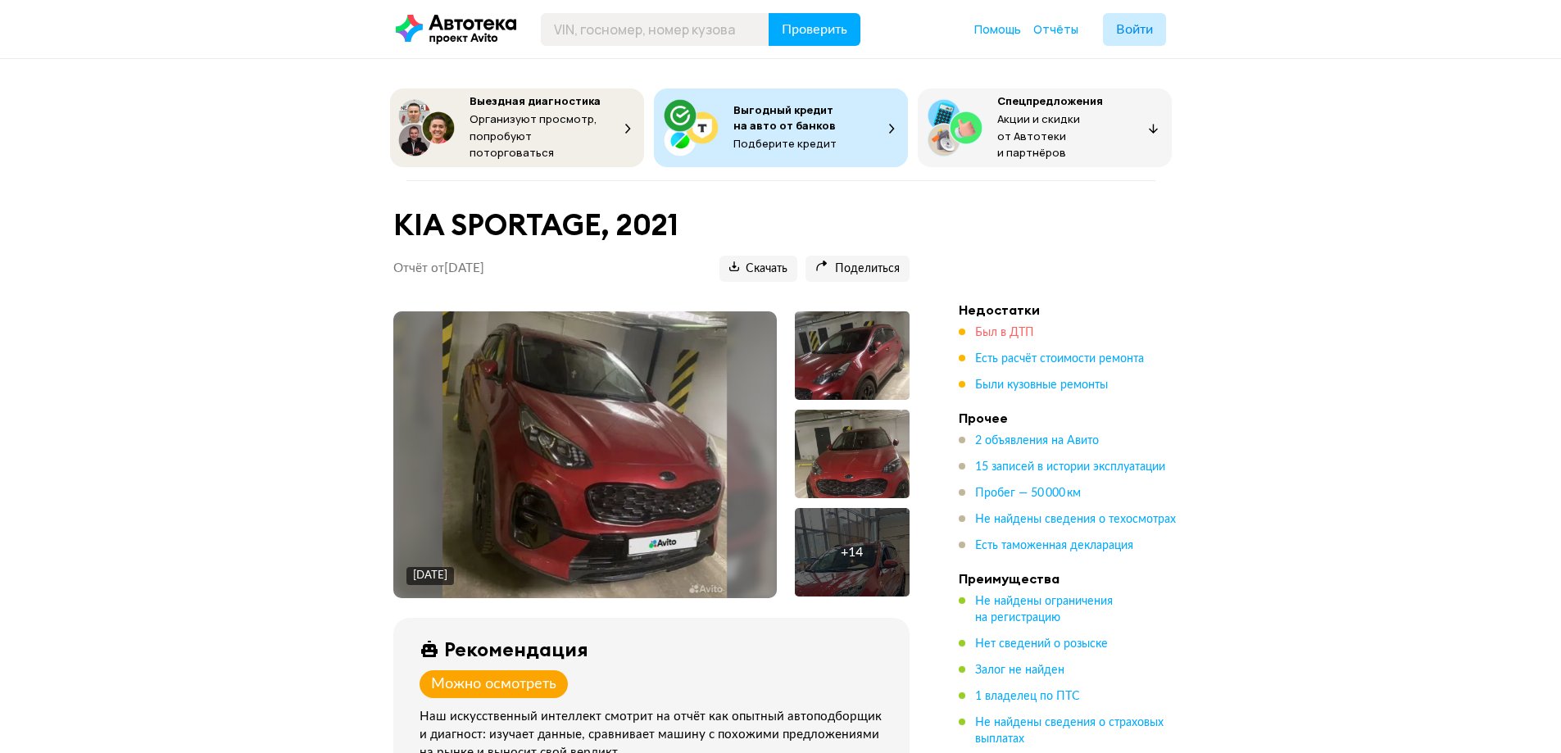
click at [990, 327] on span "Был в ДТП" at bounding box center [1004, 332] width 59 height 11
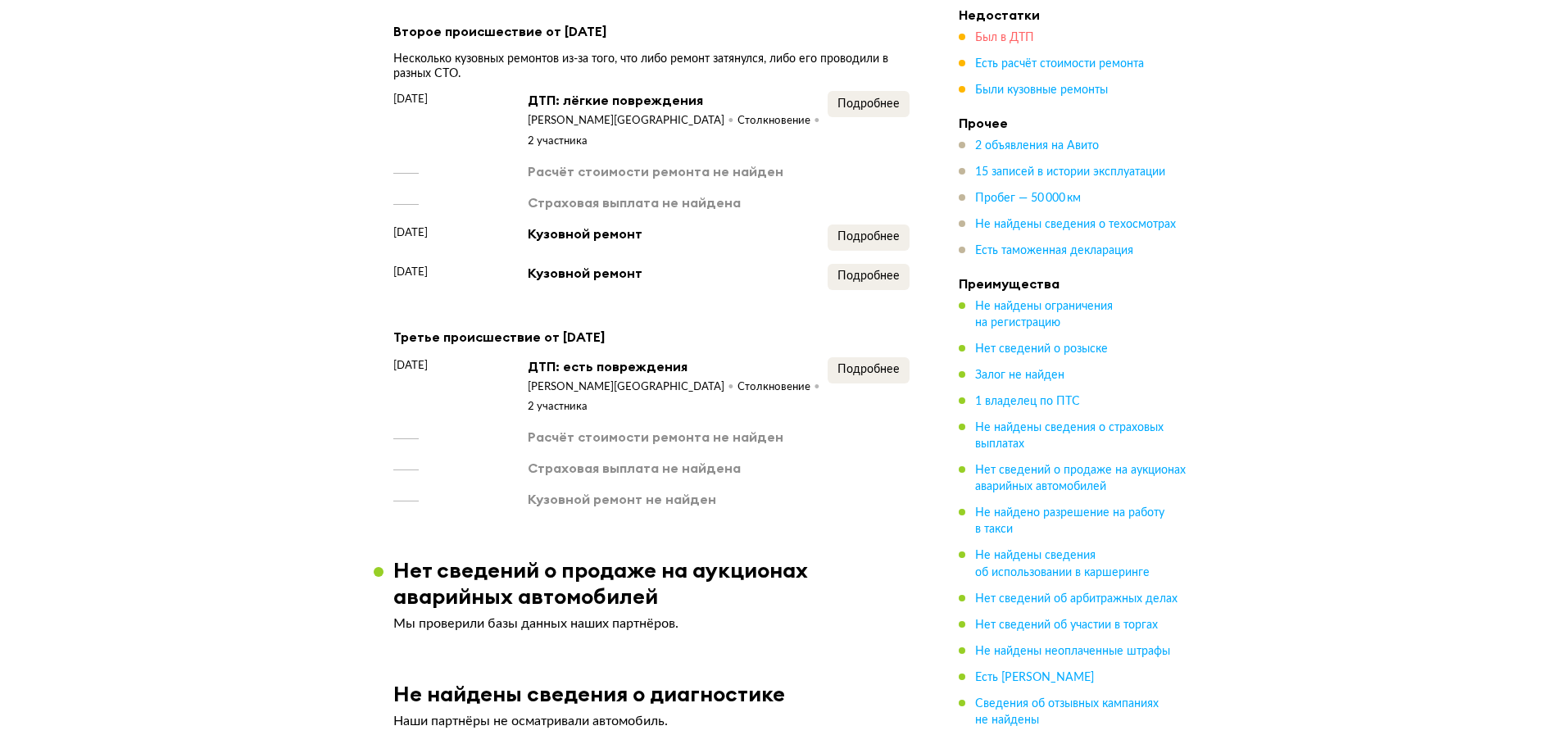
scroll to position [1983, 0]
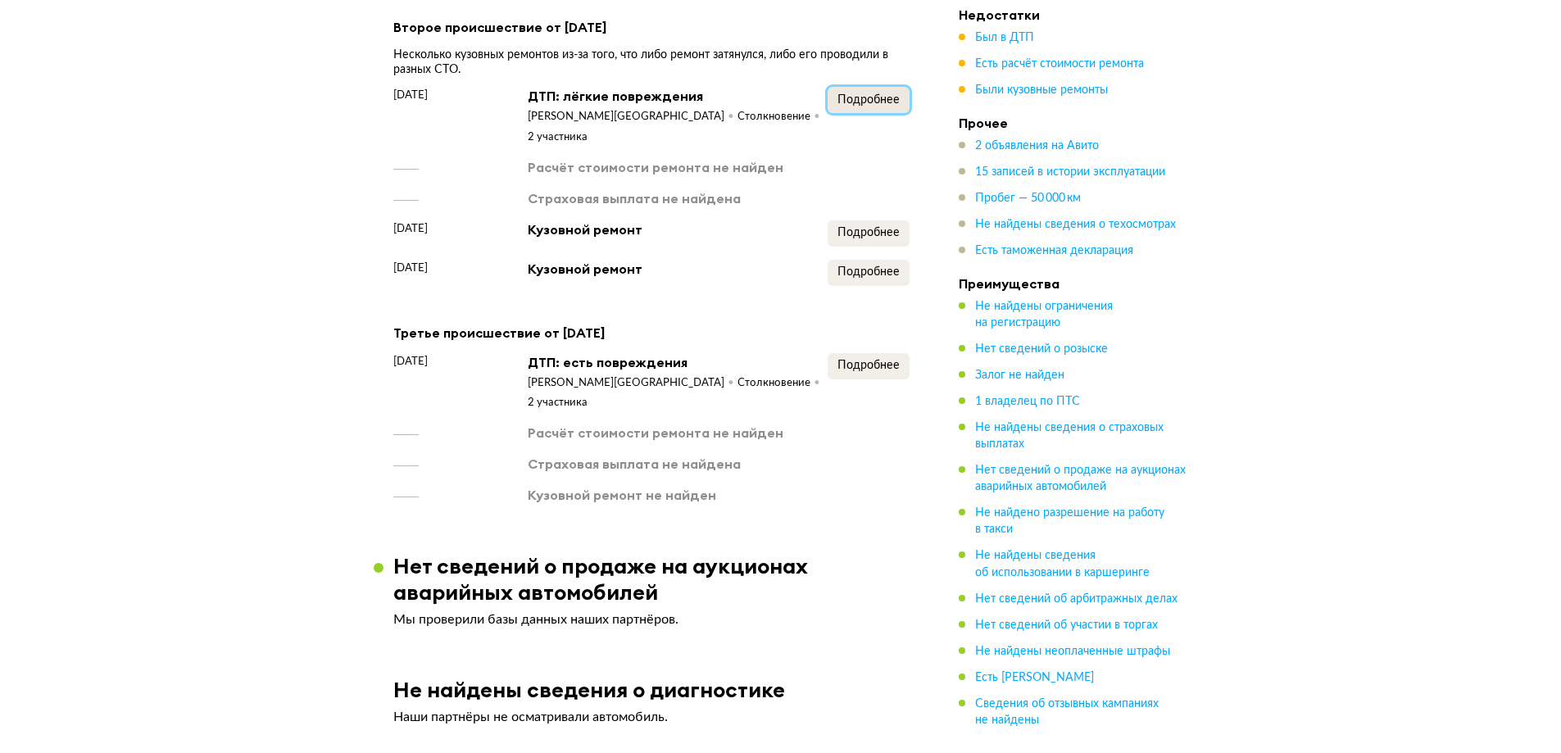
click at [852, 87] on button "Подробнее" at bounding box center [869, 100] width 82 height 26
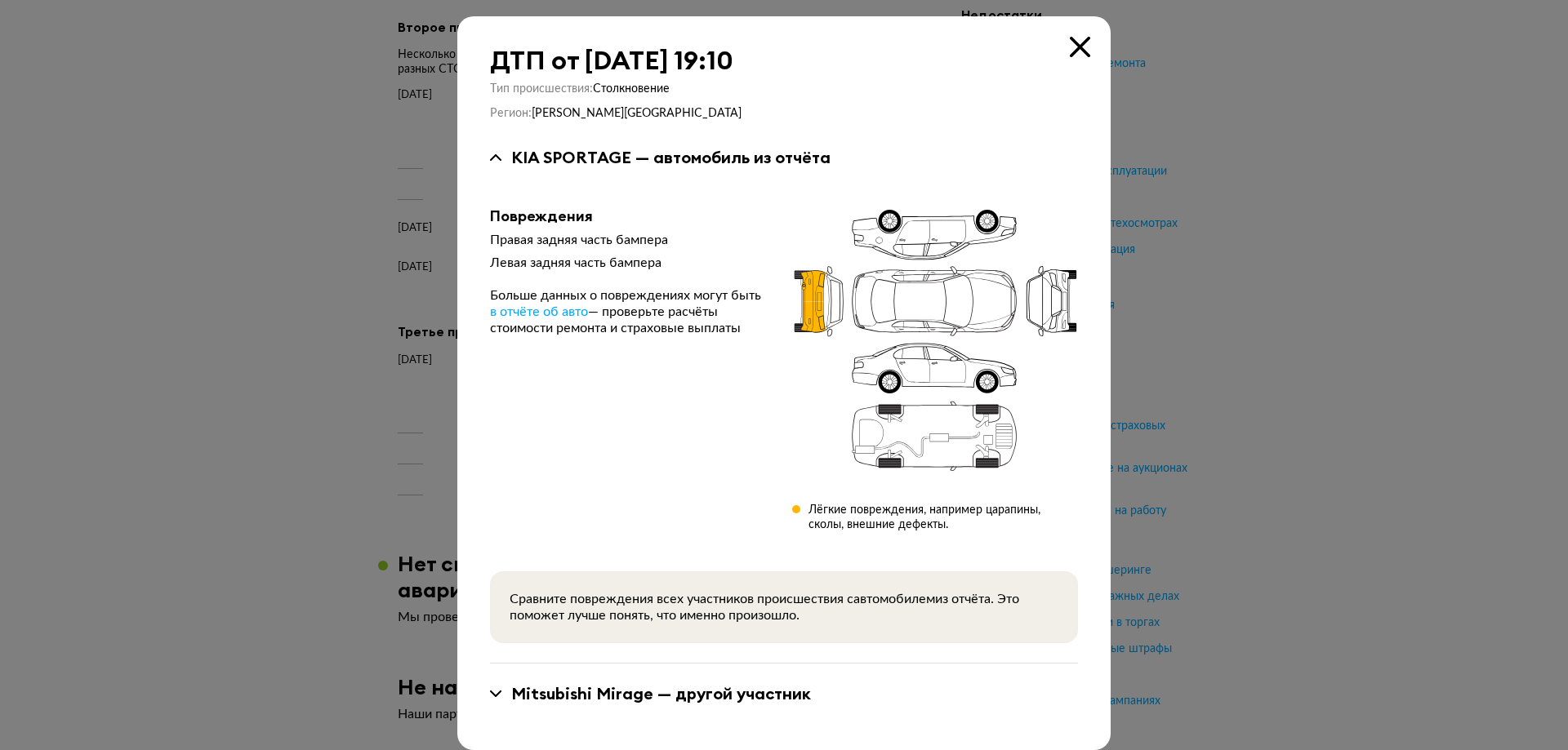
click at [1073, 48] on icon at bounding box center [1080, 47] width 20 height 20
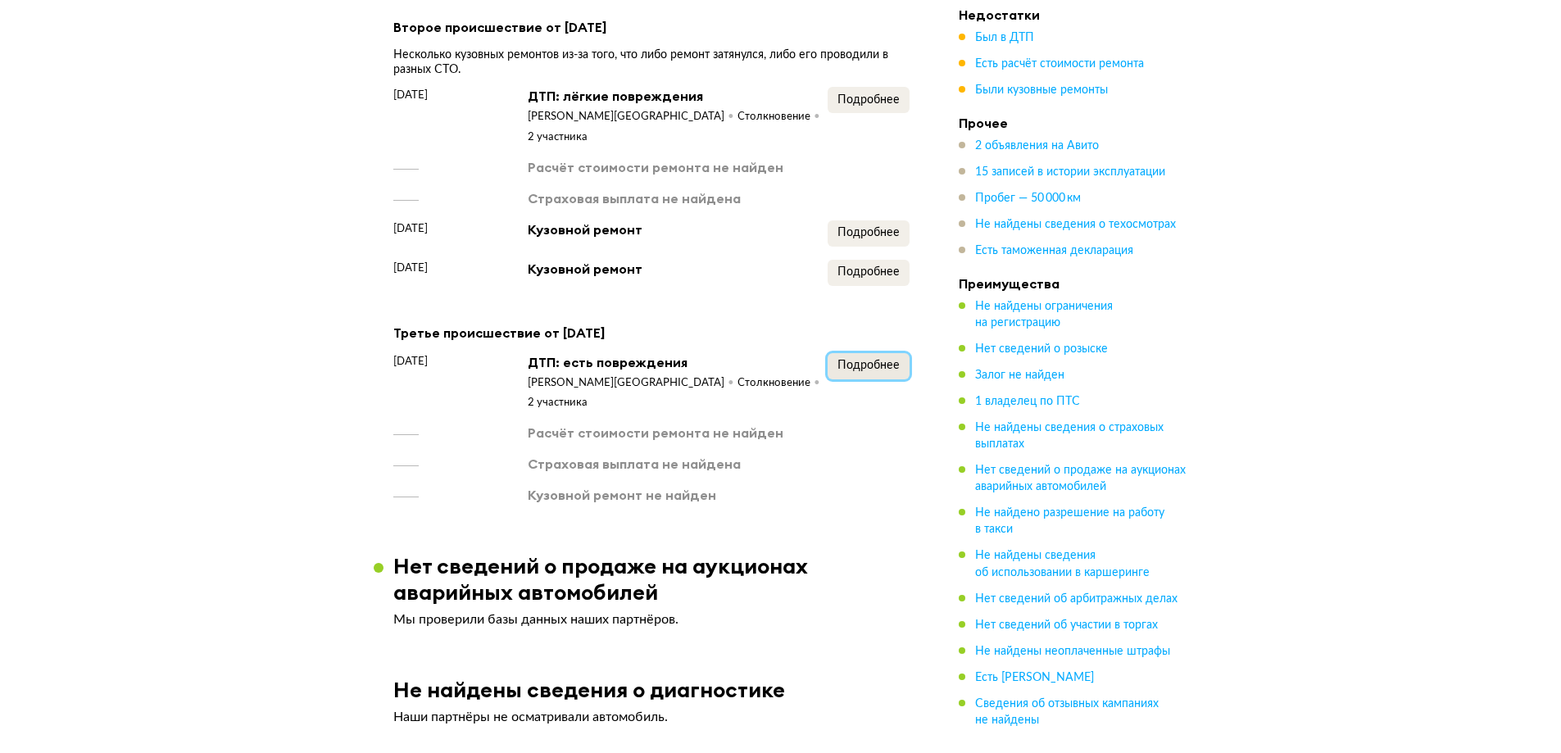
click at [881, 360] on span "Подробнее" at bounding box center [869, 365] width 62 height 11
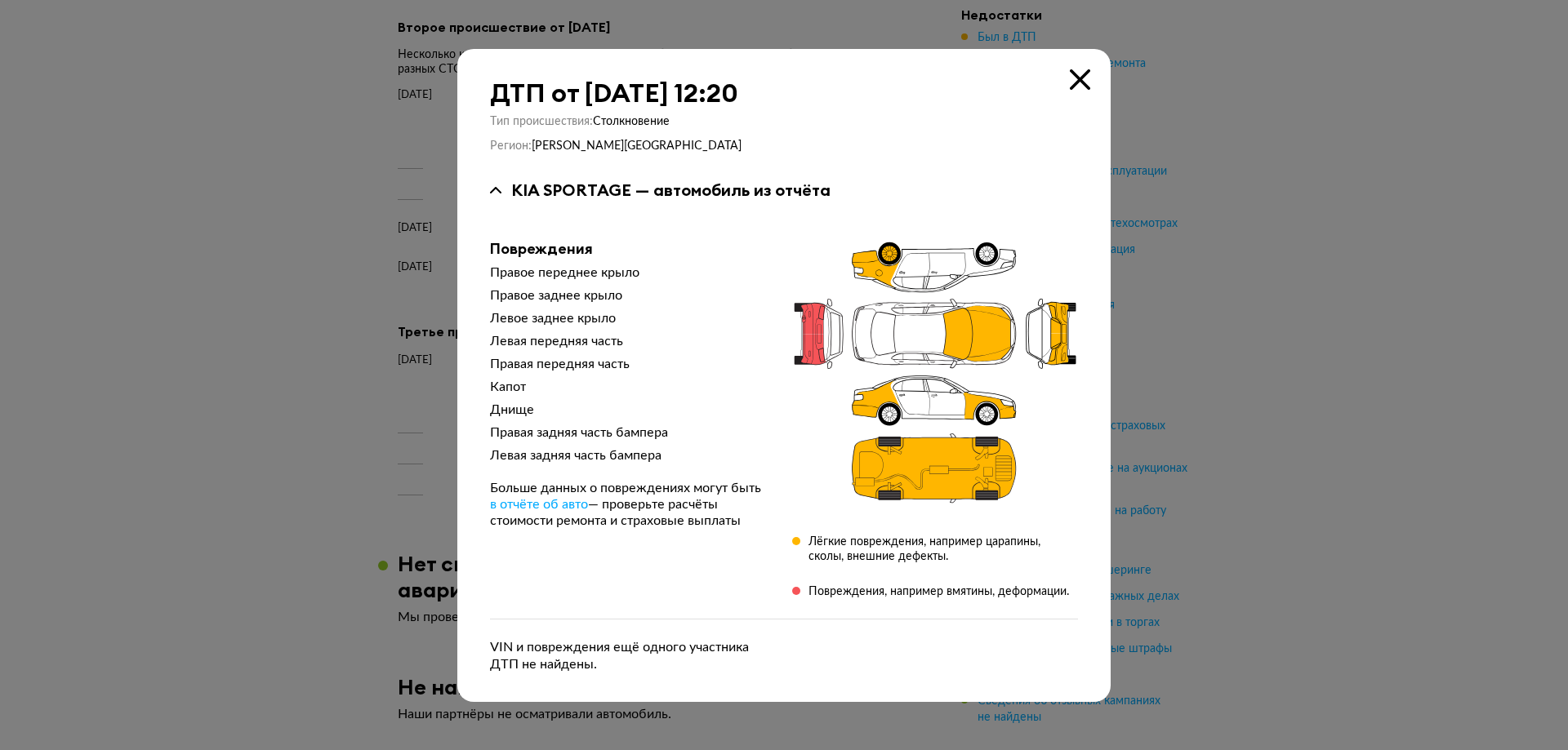
click at [1084, 73] on icon at bounding box center [1080, 80] width 20 height 20
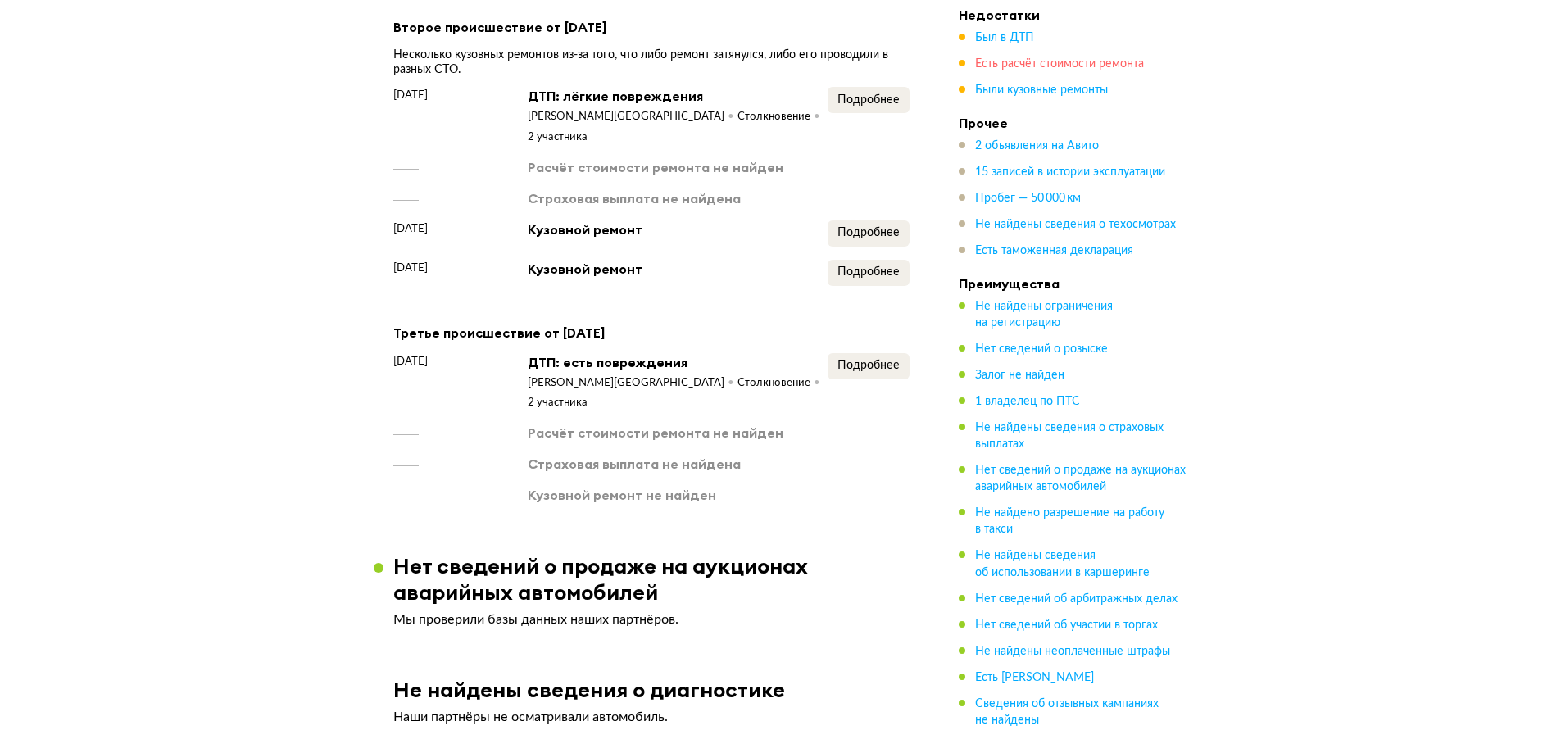
click at [1029, 61] on span "Есть расчёт стоимости ремонта" at bounding box center [1059, 63] width 169 height 11
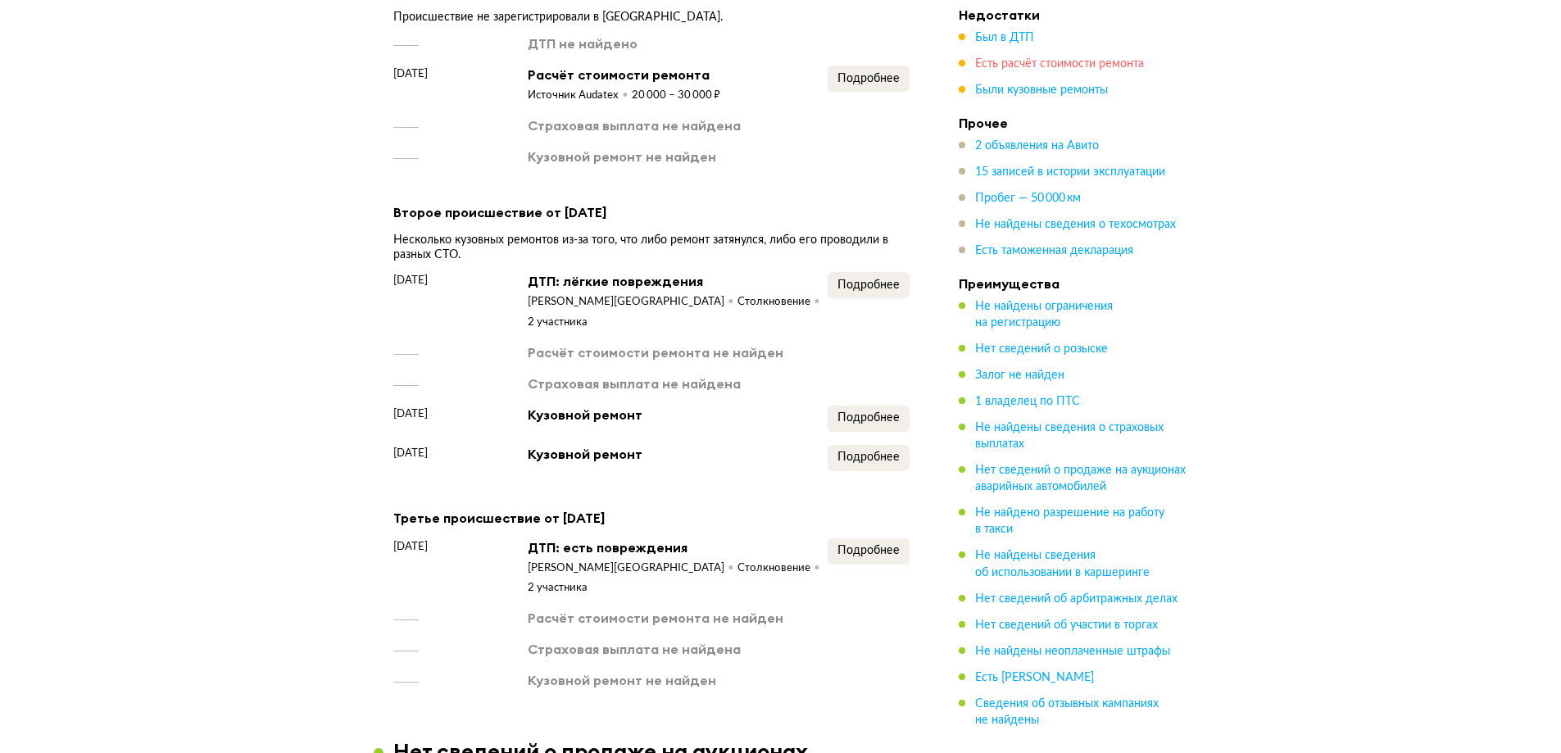
scroll to position [1775, 0]
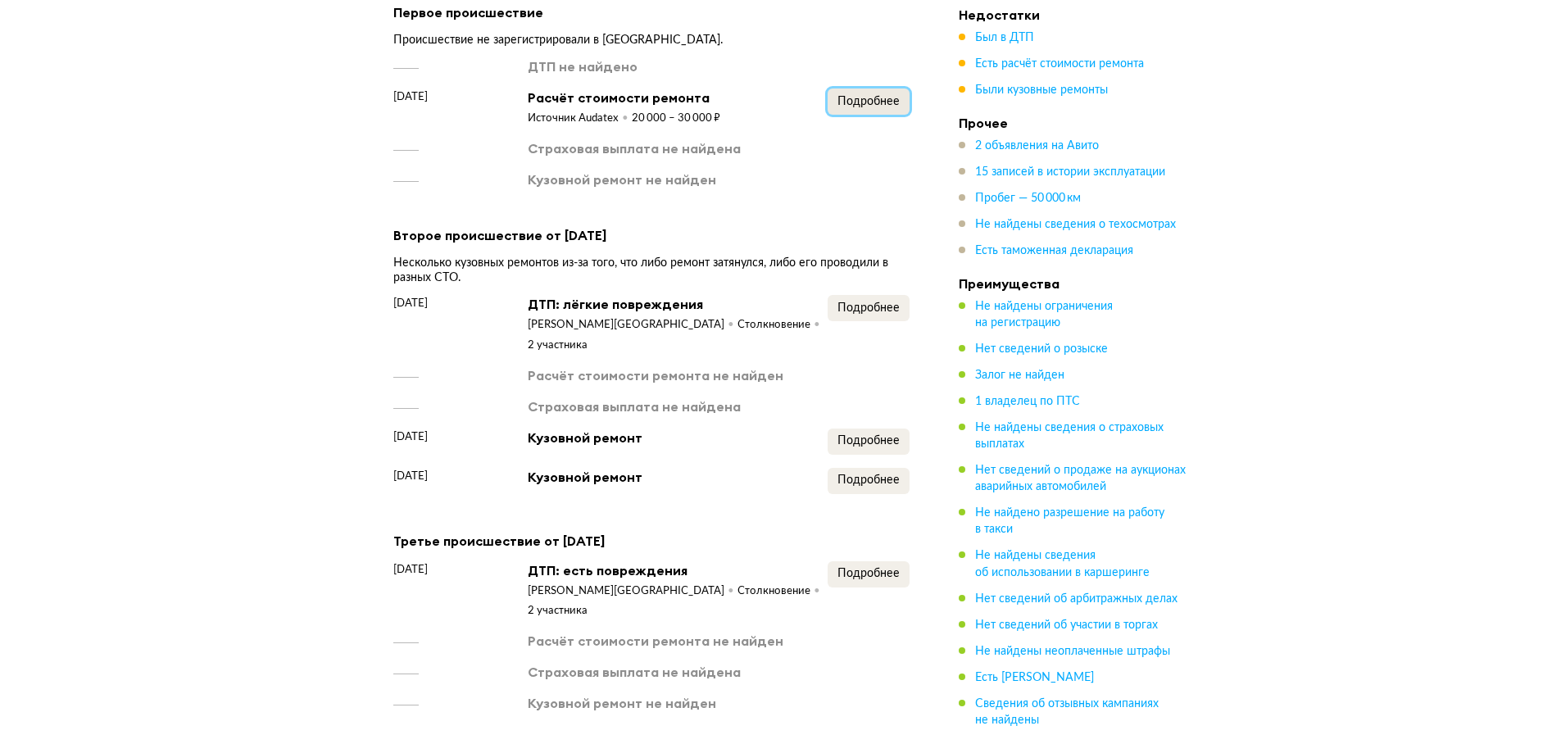
click at [867, 89] on button "Подробнее" at bounding box center [869, 102] width 82 height 26
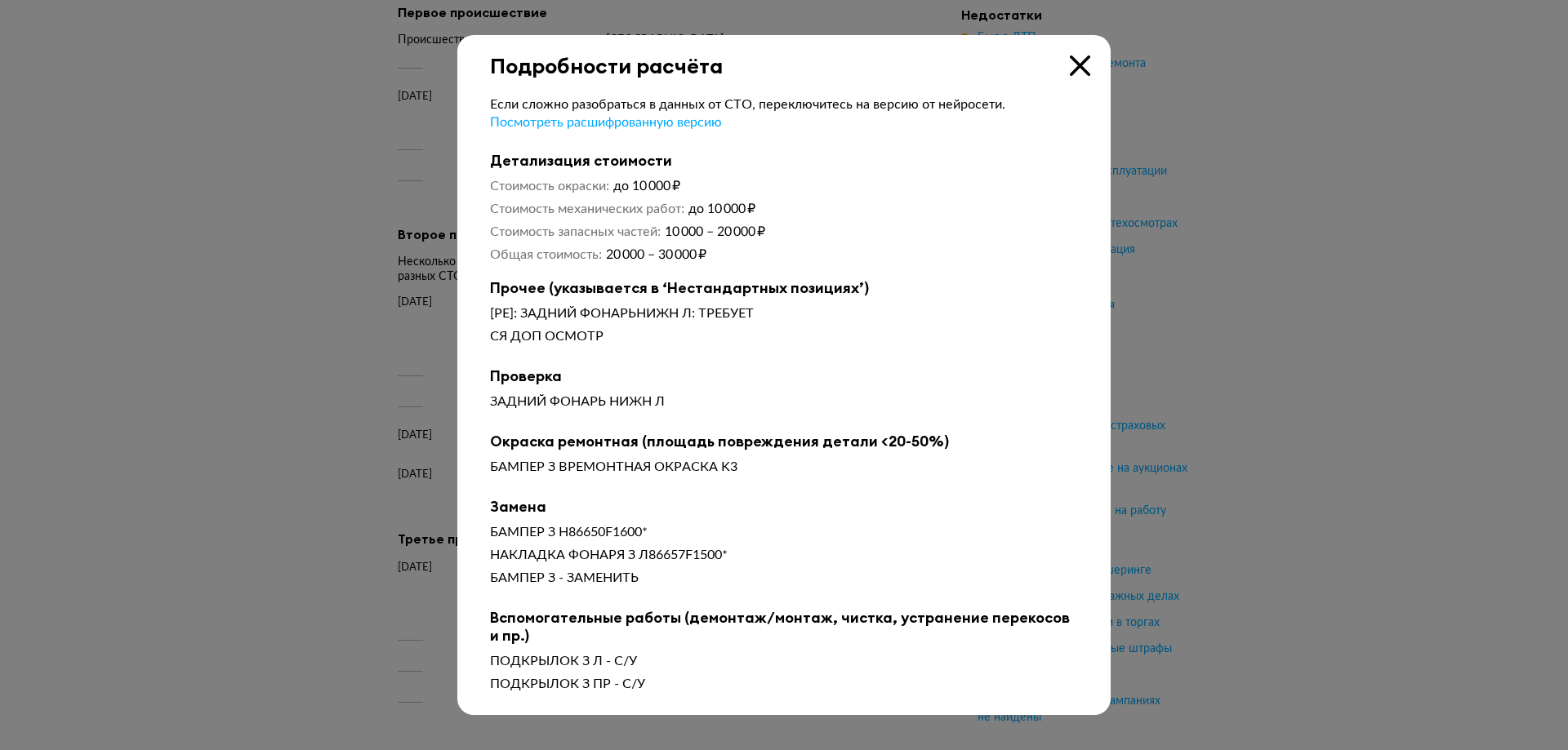
click at [1075, 62] on icon at bounding box center [1080, 66] width 20 height 20
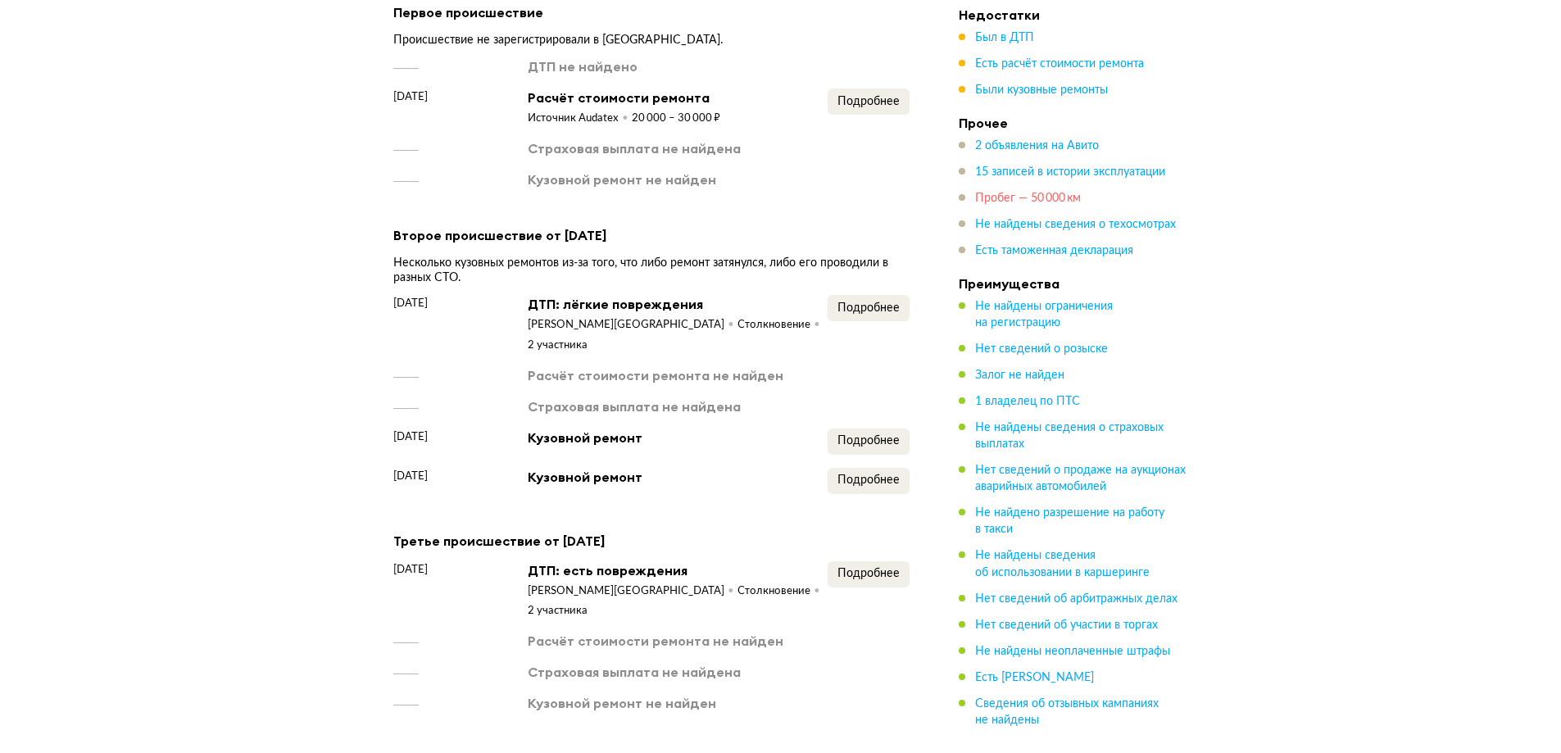
click at [994, 194] on span "Пробег — 50 000 км" at bounding box center [1028, 198] width 106 height 11
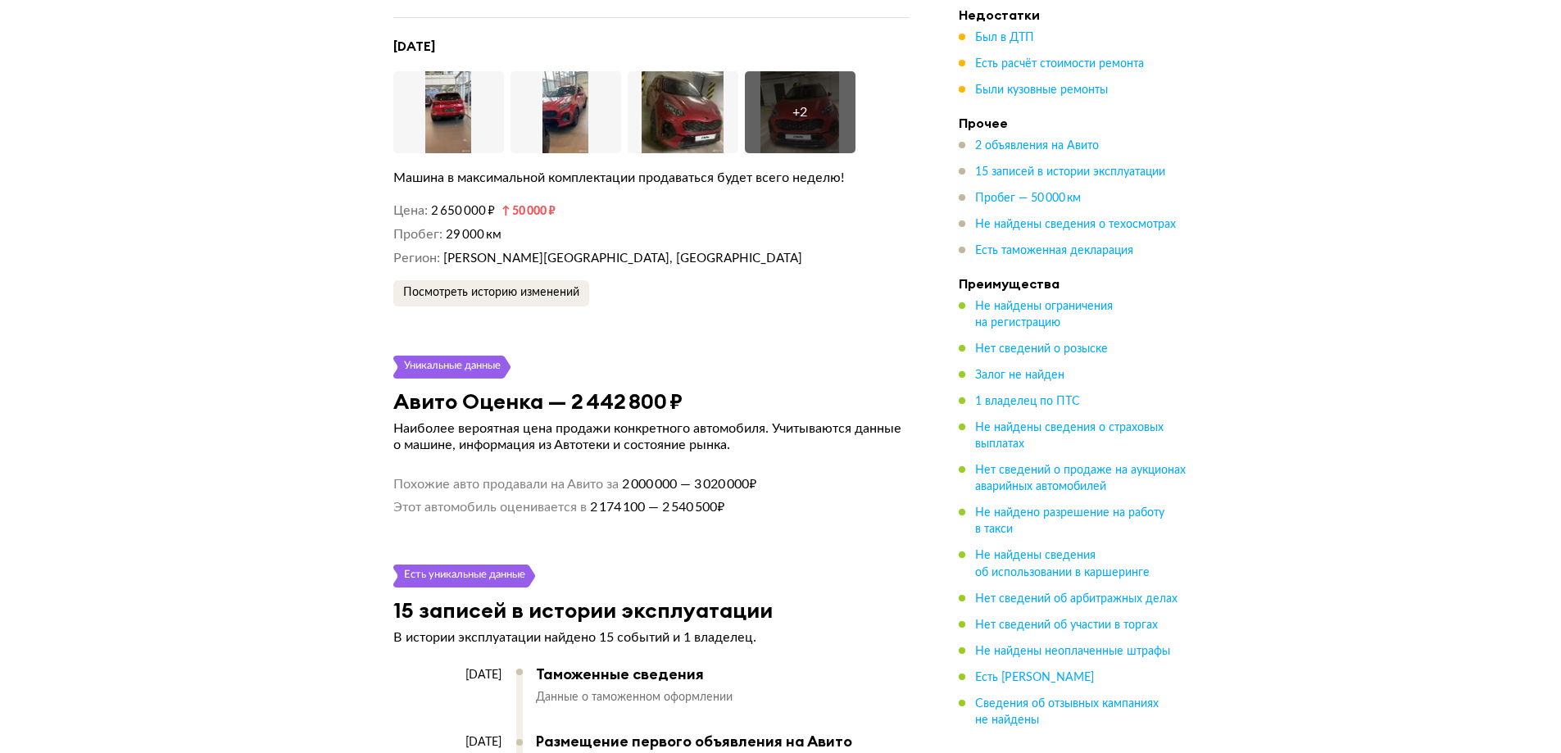
scroll to position [3664, 0]
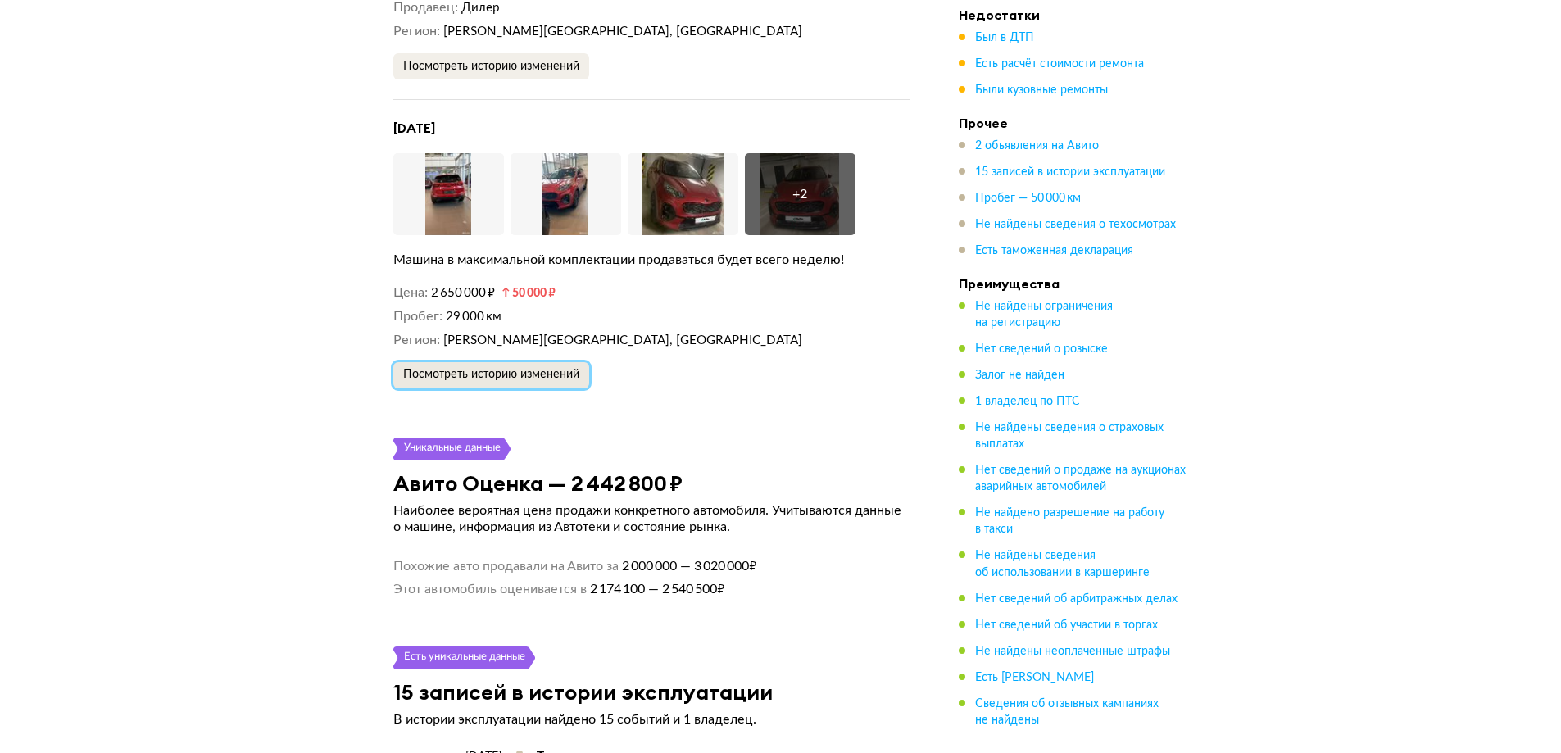
click at [502, 369] on span "Посмотреть историю изменений" at bounding box center [491, 374] width 176 height 11
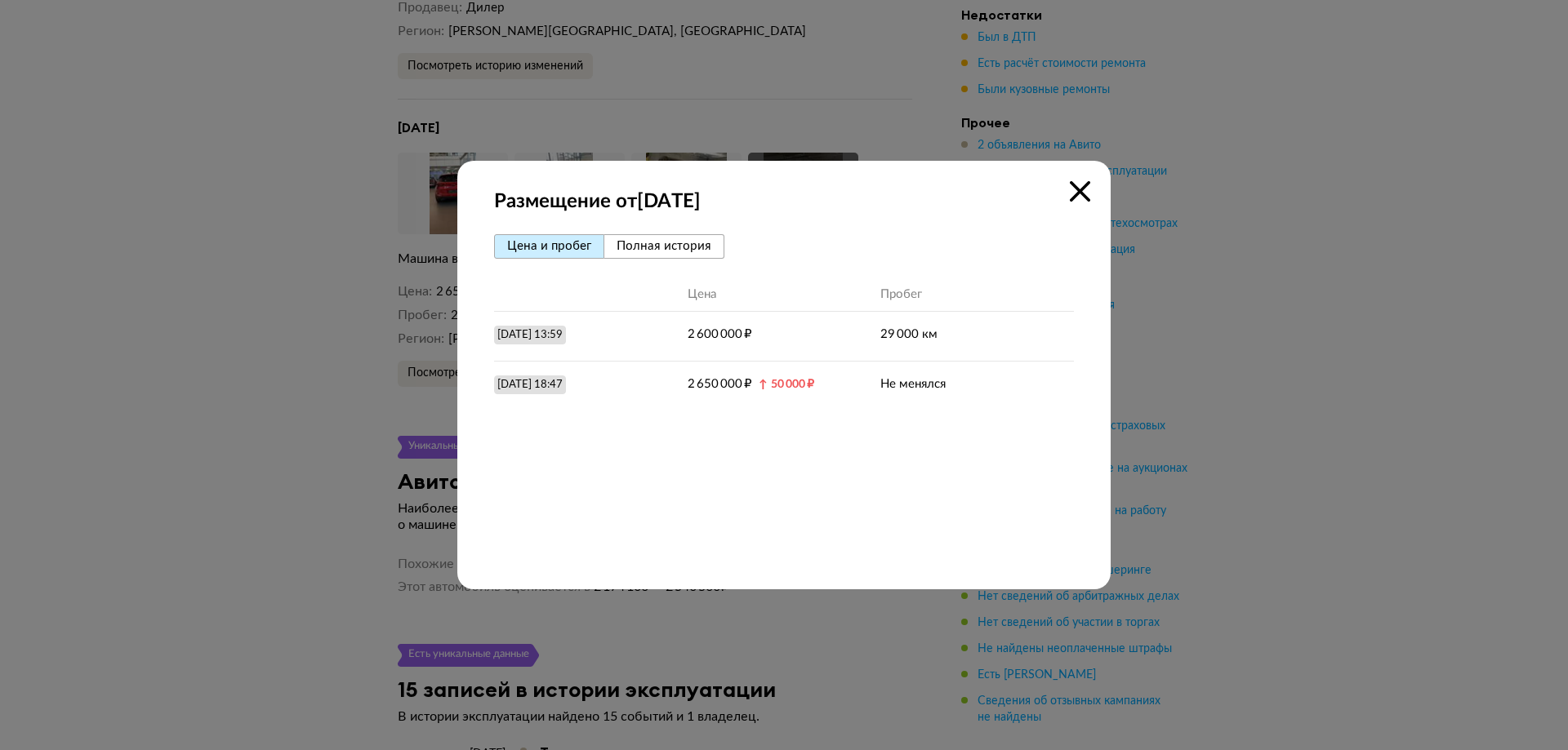
click at [663, 251] on span "Полная история" at bounding box center [663, 246] width 95 height 12
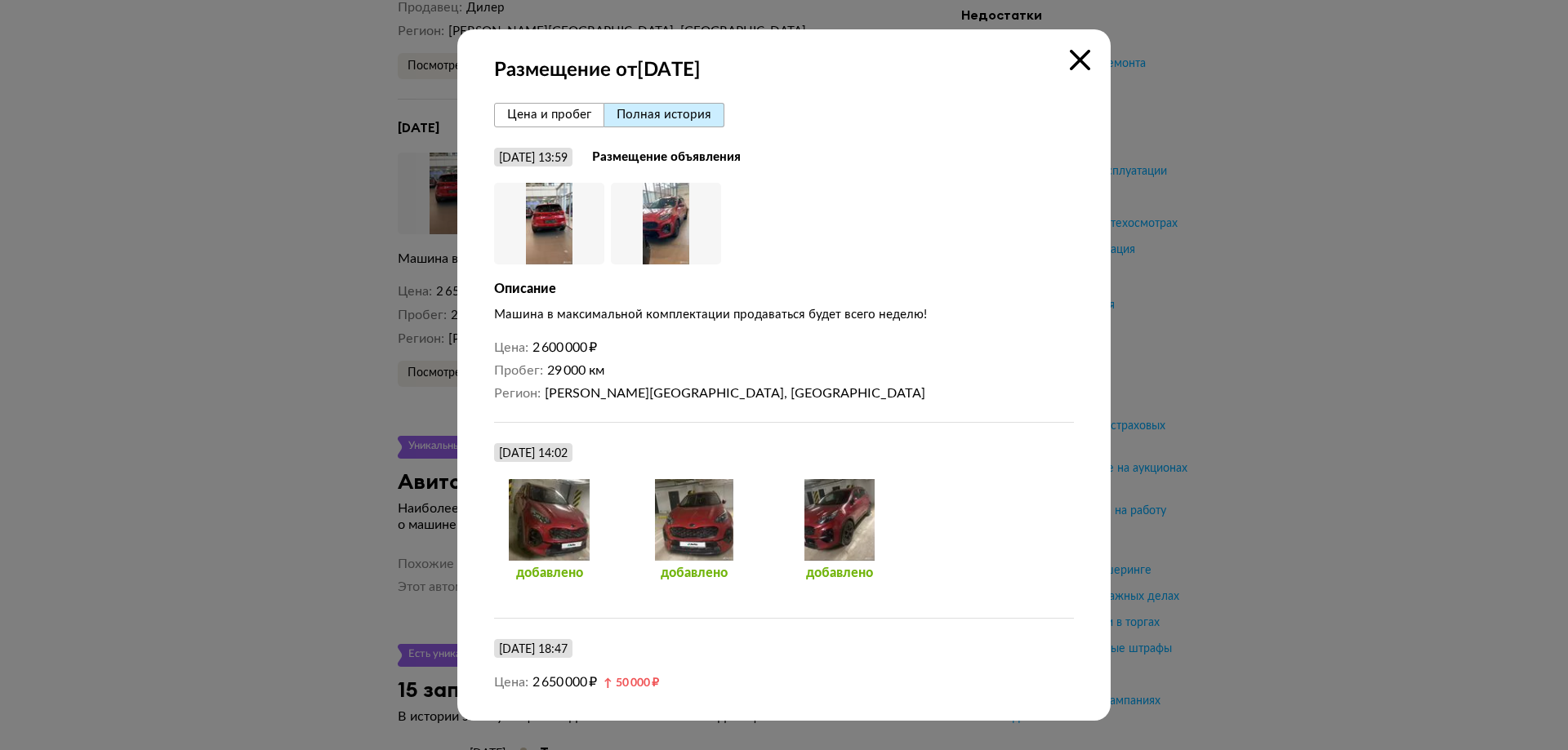
click at [1087, 61] on icon at bounding box center [1080, 60] width 20 height 20
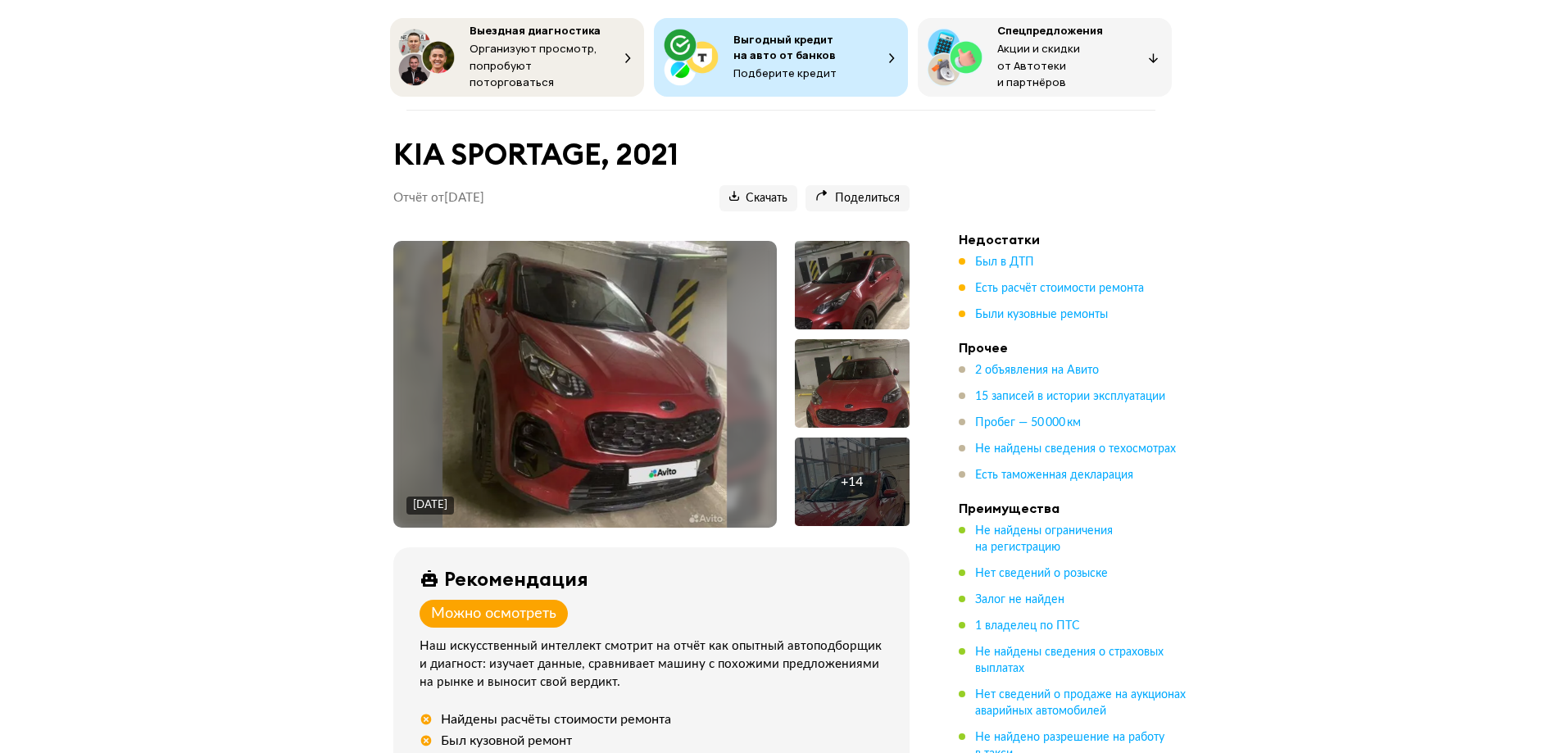
scroll to position [0, 0]
